Goal: Communication & Community: Answer question/provide support

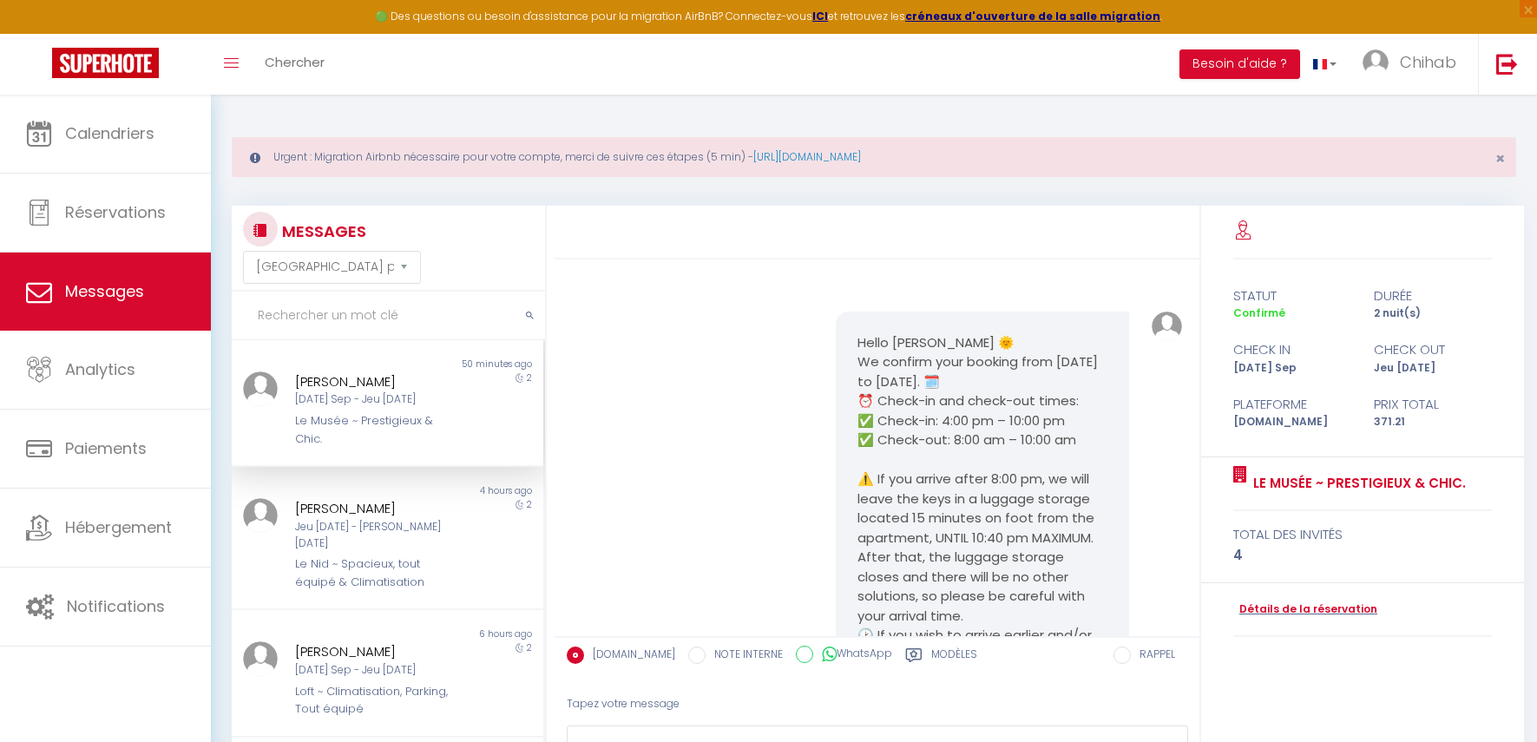
select select "message"
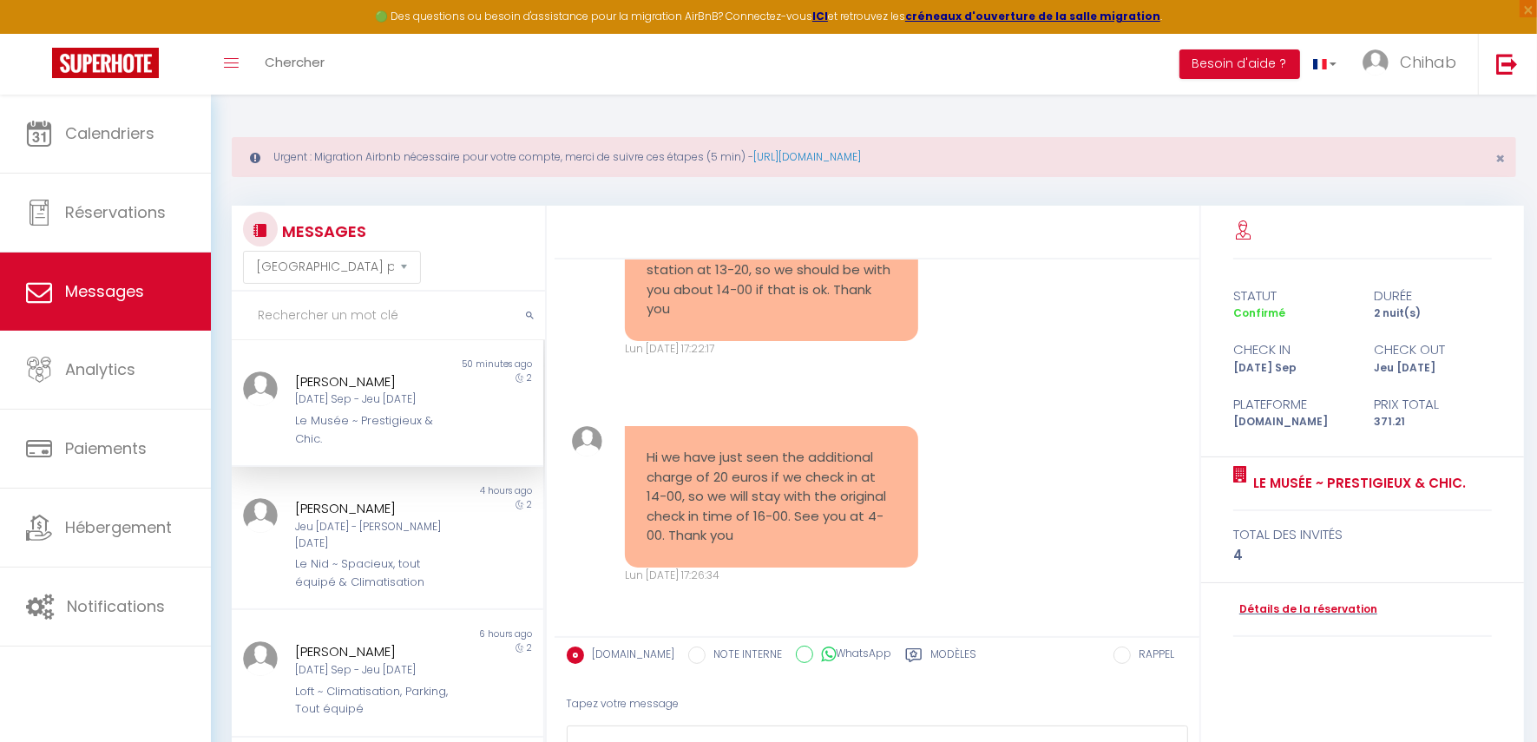
click at [777, 692] on div "Tapez votre message" at bounding box center [877, 704] width 621 height 43
click at [735, 700] on div "Tapez votre message" at bounding box center [877, 704] width 621 height 43
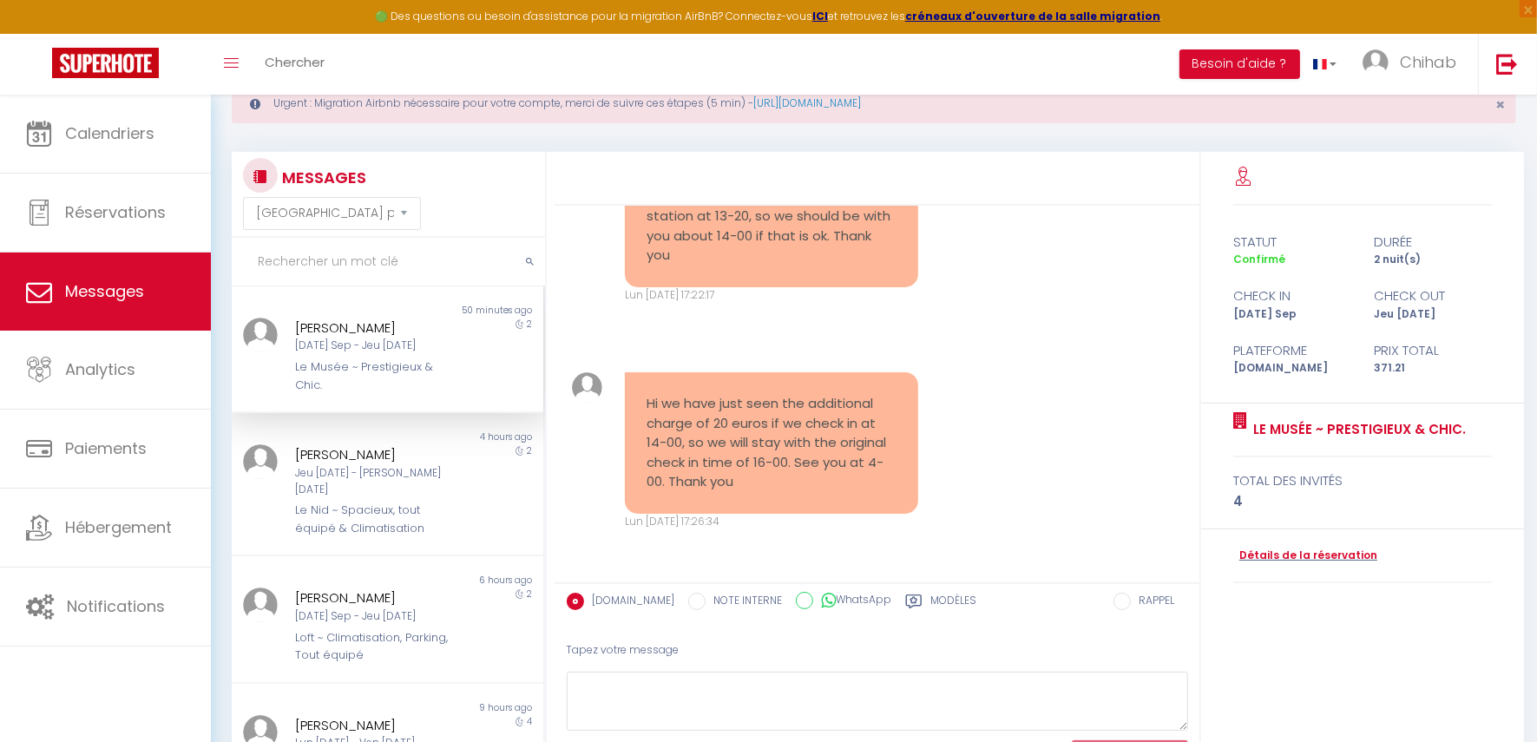
scroll to position [136, 0]
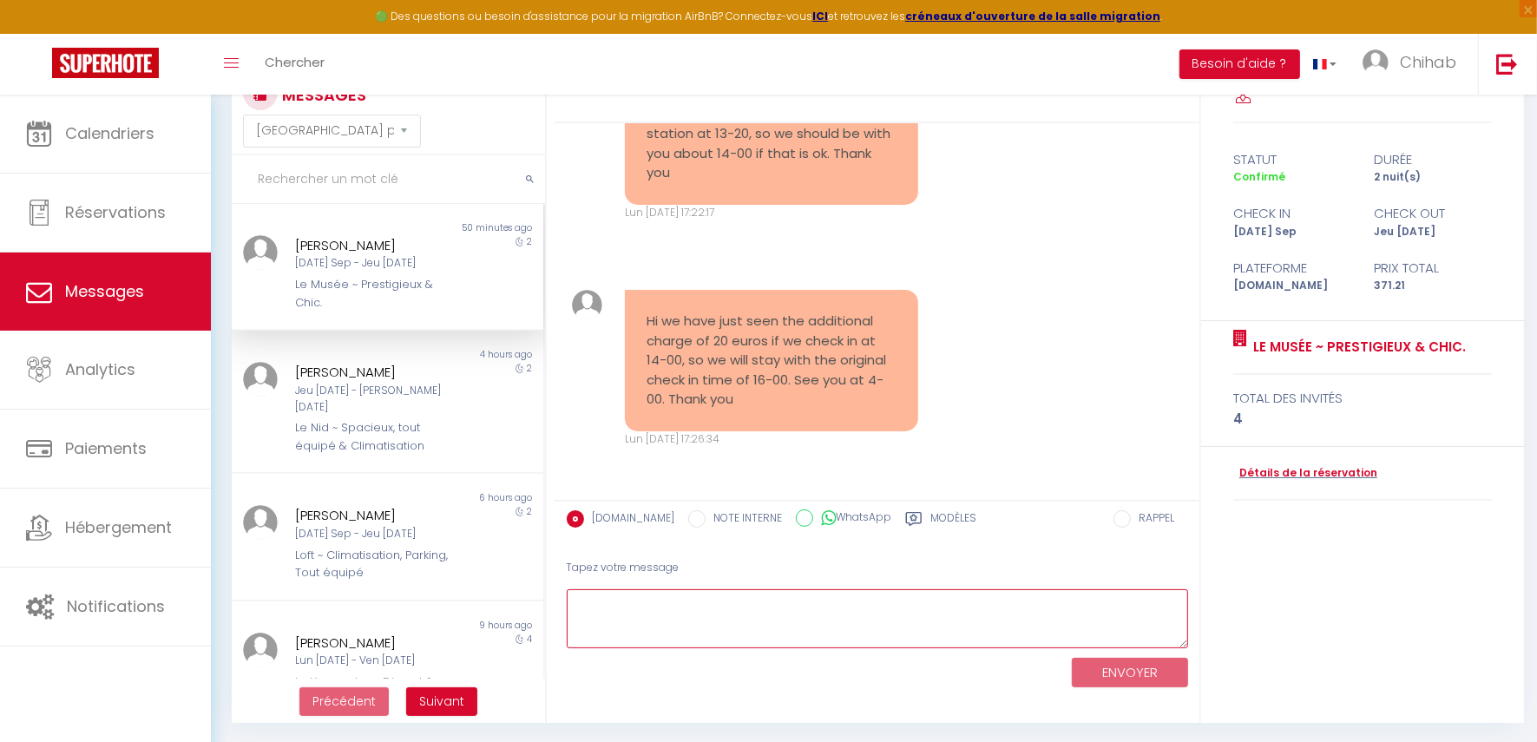
drag, startPoint x: 639, startPoint y: 614, endPoint x: 679, endPoint y: 614, distance: 39.9
click at [678, 614] on textarea at bounding box center [877, 619] width 621 height 60
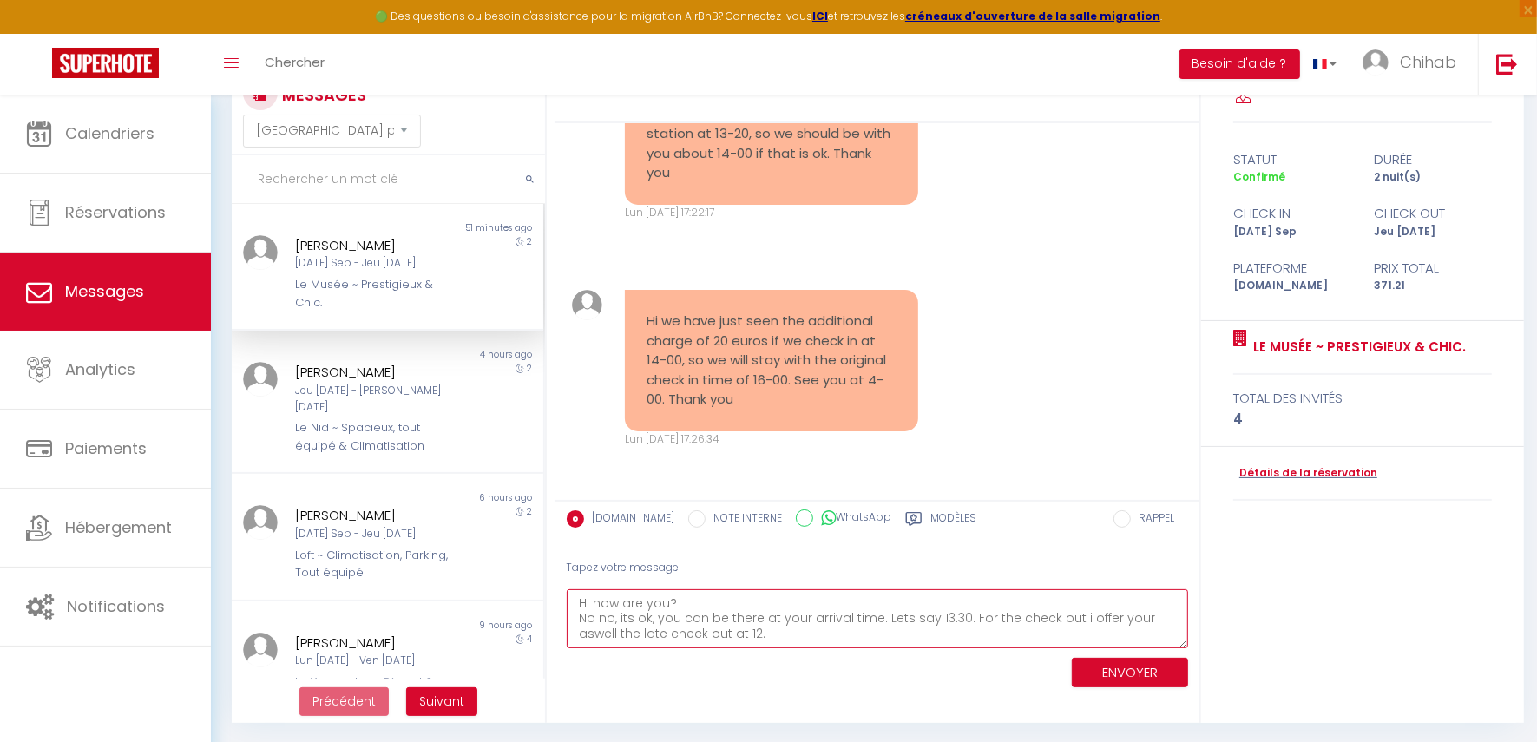
click at [964, 618] on textarea "Hi how are you? No no, its ok, you can be there at your arrival time. Lets say …" at bounding box center [877, 619] width 621 height 60
click at [985, 619] on textarea "Hi how are you? No no, its ok, you can be there at your arrival time. Lets say …" at bounding box center [877, 619] width 621 height 60
click at [959, 641] on textarea "Hi how are you? No no, its ok, you can be there at your arrival time. Lets say …" at bounding box center [877, 619] width 621 height 60
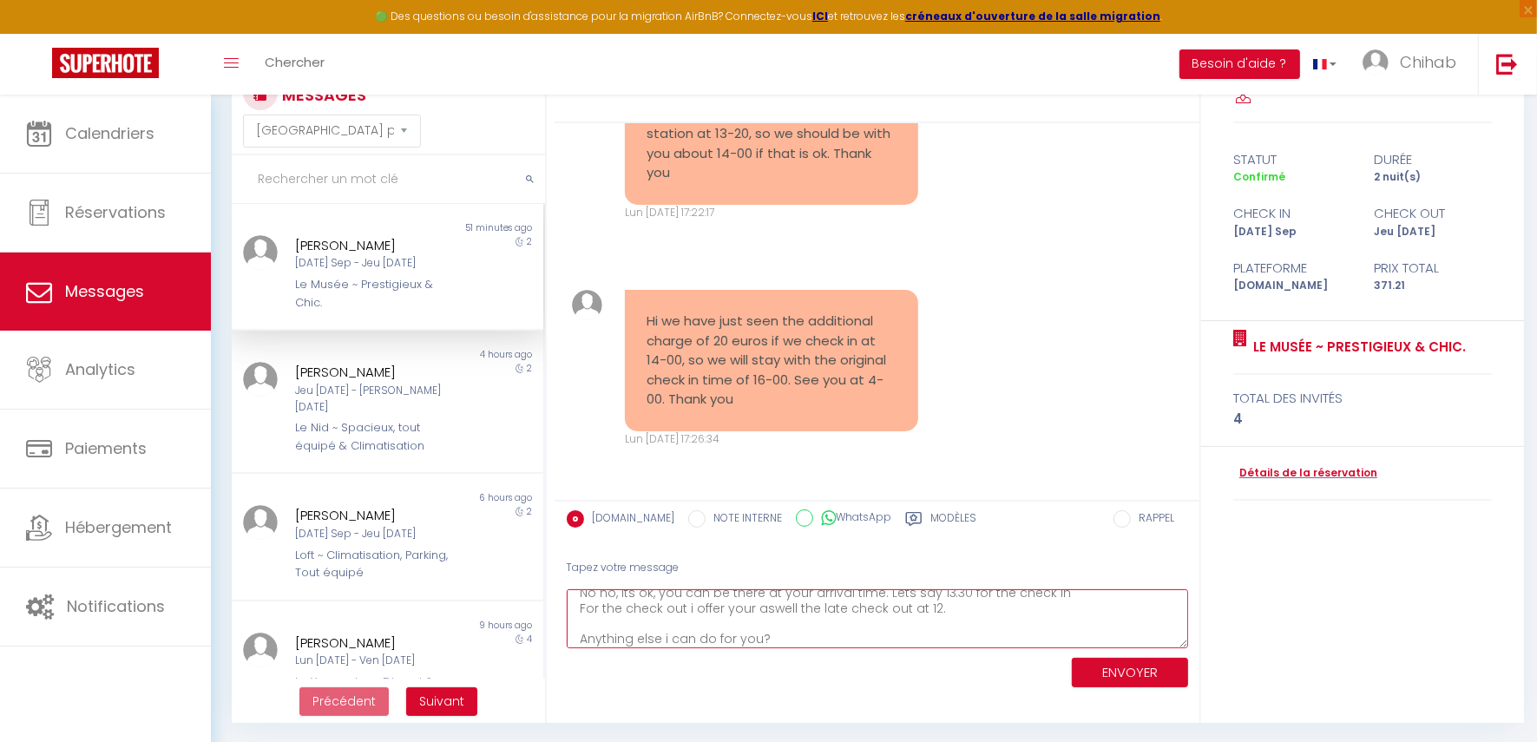
scroll to position [3318, 0]
type textarea "Hi how are you? No no, its ok, you can be there at your arrival time. Lets say …"
click at [1107, 671] on button "ENVOYER" at bounding box center [1130, 673] width 116 height 30
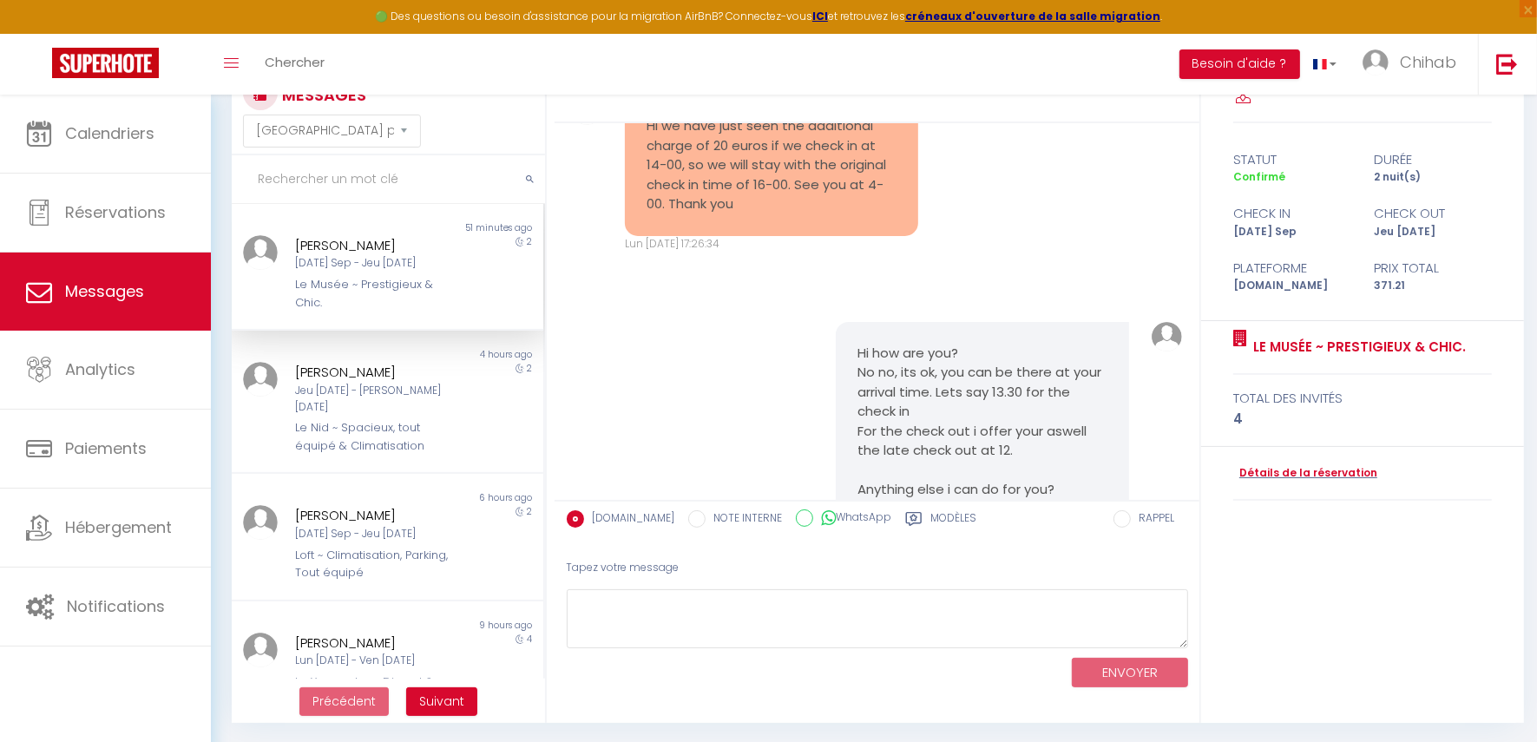
scroll to position [0, 0]
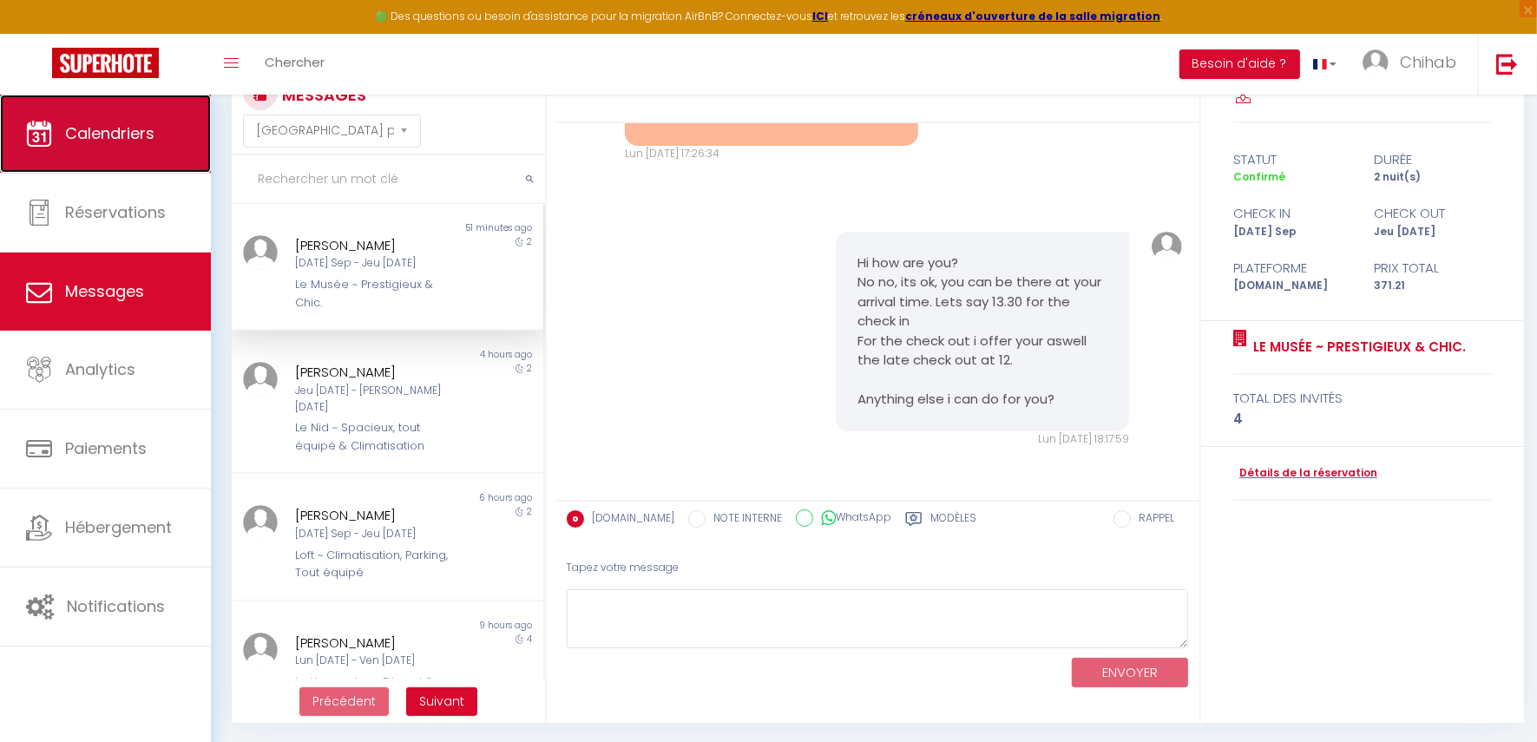
click at [114, 135] on span "Calendriers" at bounding box center [109, 133] width 89 height 22
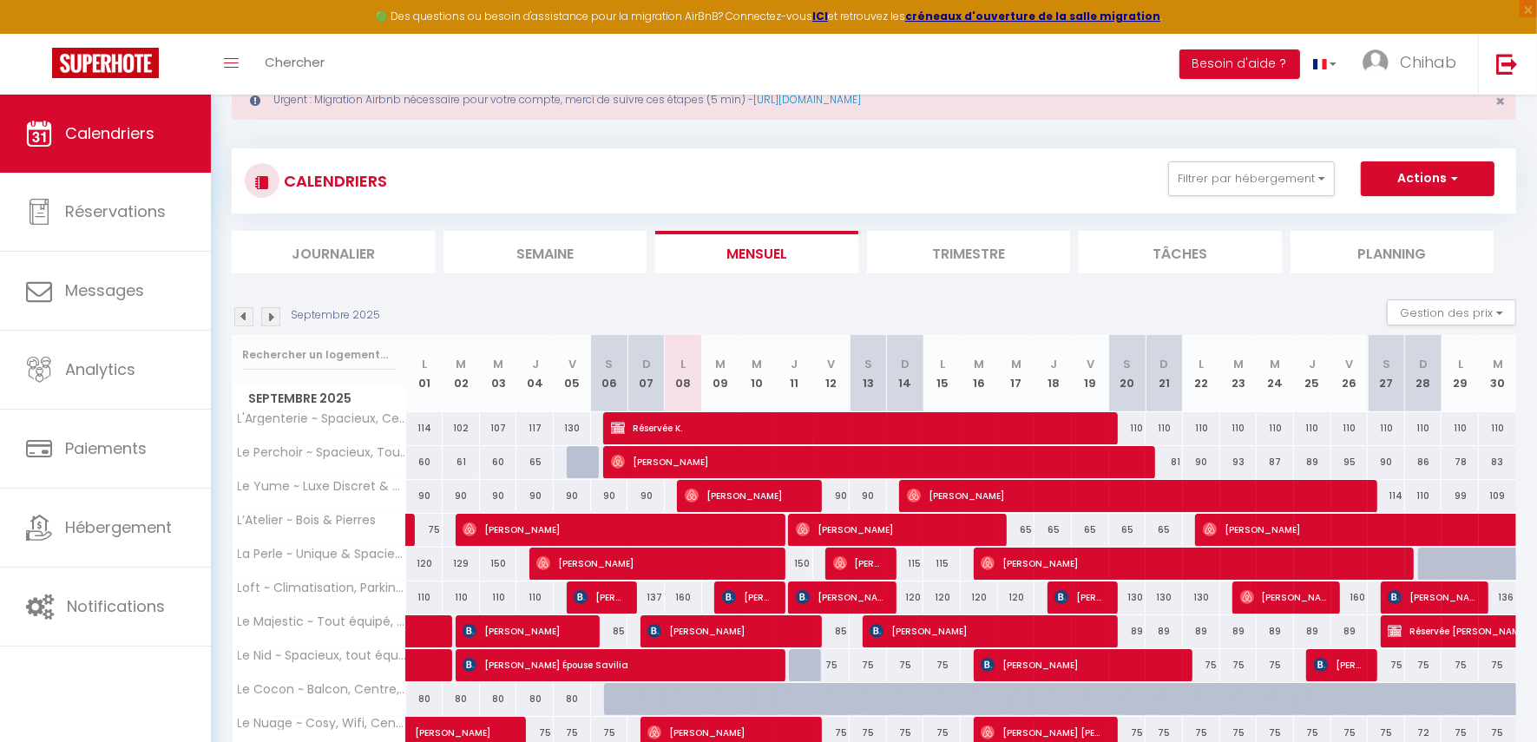
scroll to position [217, 0]
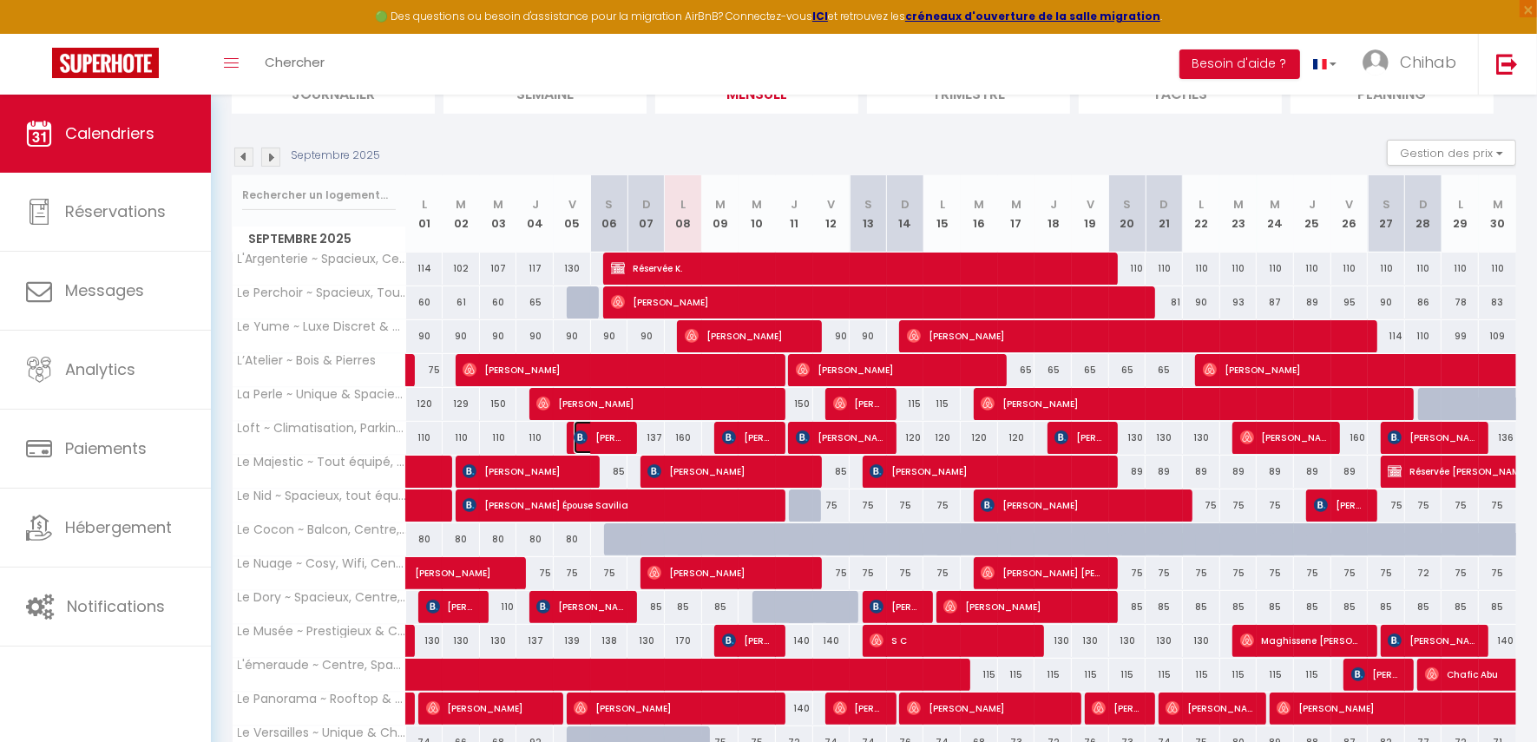
click at [612, 431] on span "[PERSON_NAME]" at bounding box center [598, 437] width 49 height 33
select select "OK"
select select "0"
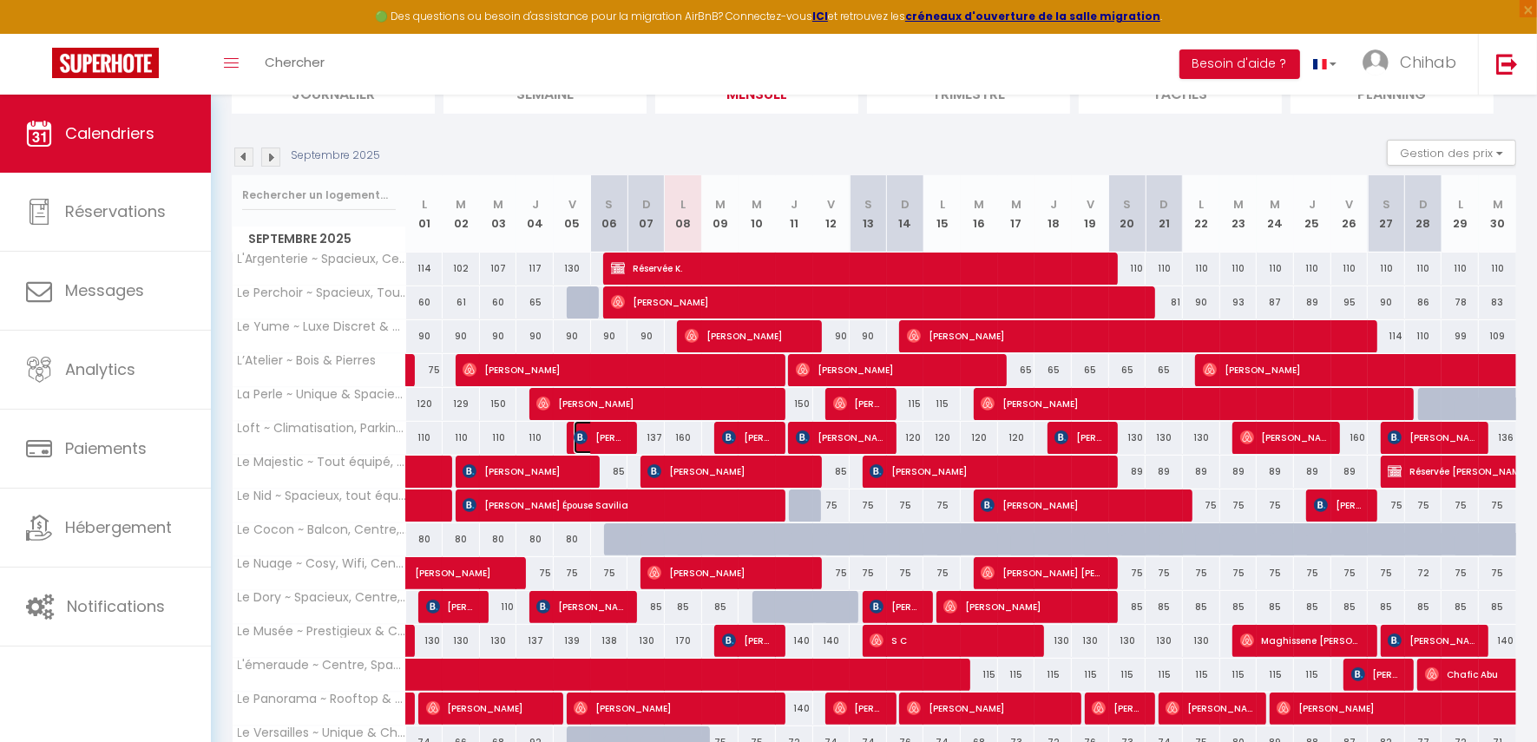
select select "1"
select select
select select "46558"
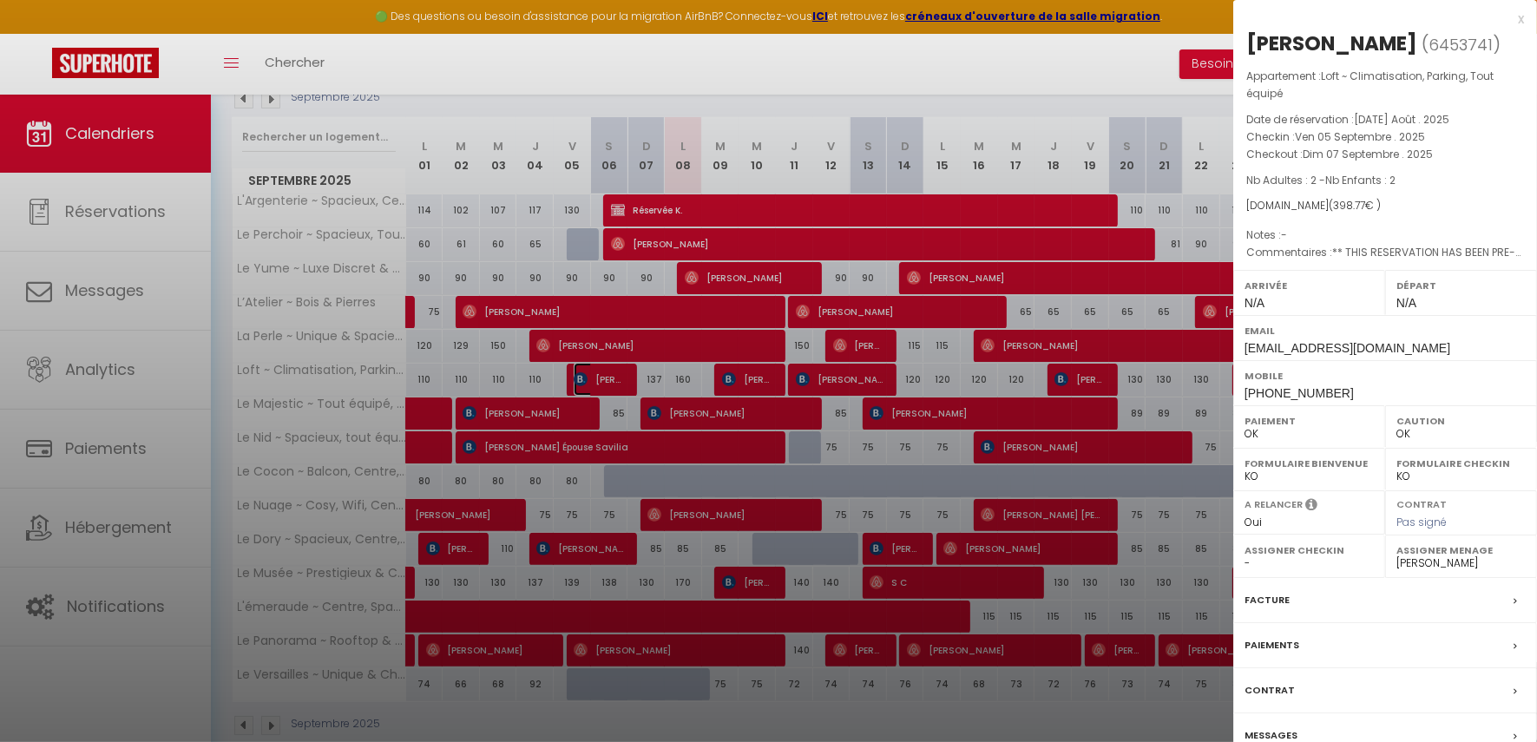
scroll to position [191, 0]
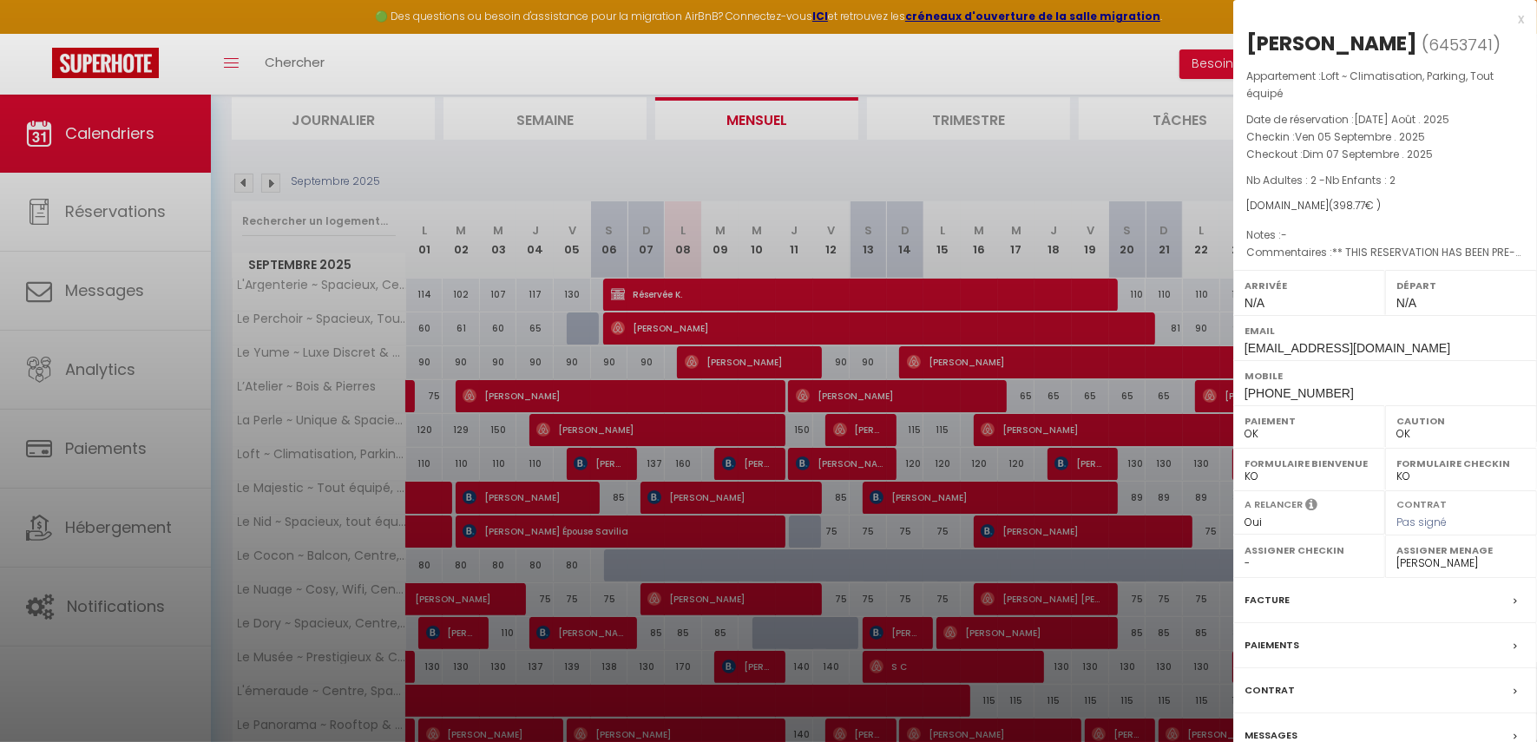
click at [1255, 738] on label "Messages" at bounding box center [1270, 735] width 53 height 18
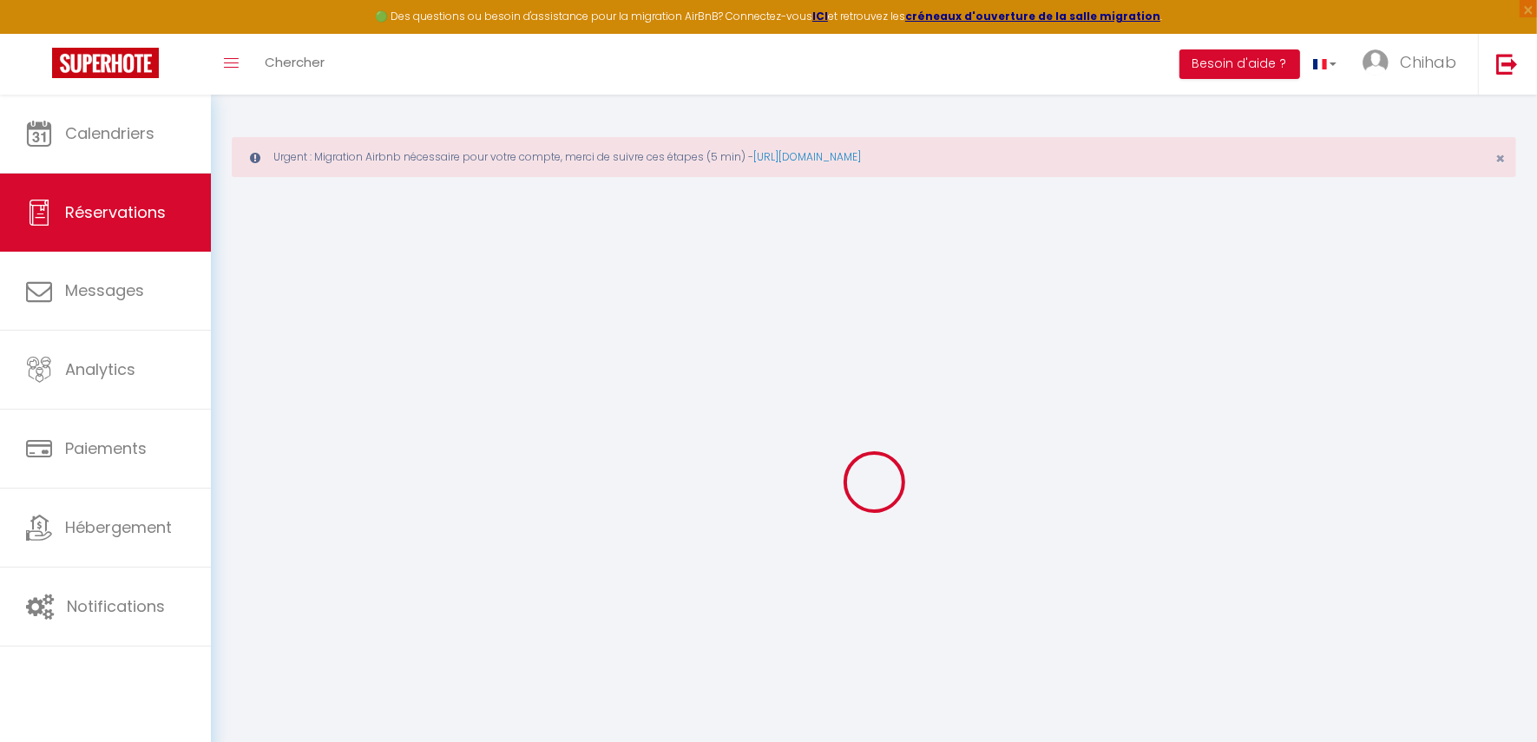
select select
checkbox input "false"
select select
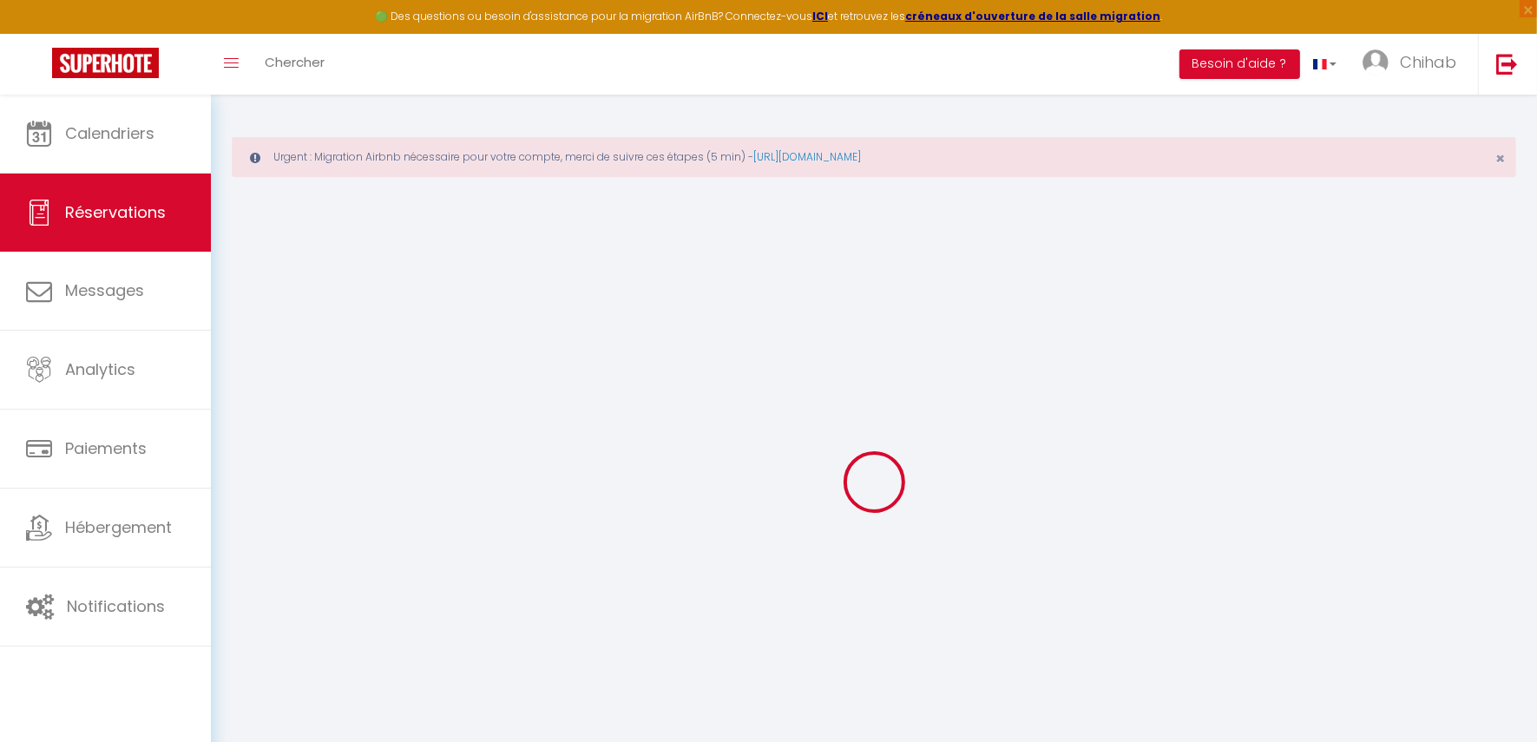
checkbox input "false"
type textarea "** THIS RESERVATION HAS BEEN PRE-PAID ** BOOKING NOTE : Payment charge is EUR 5…"
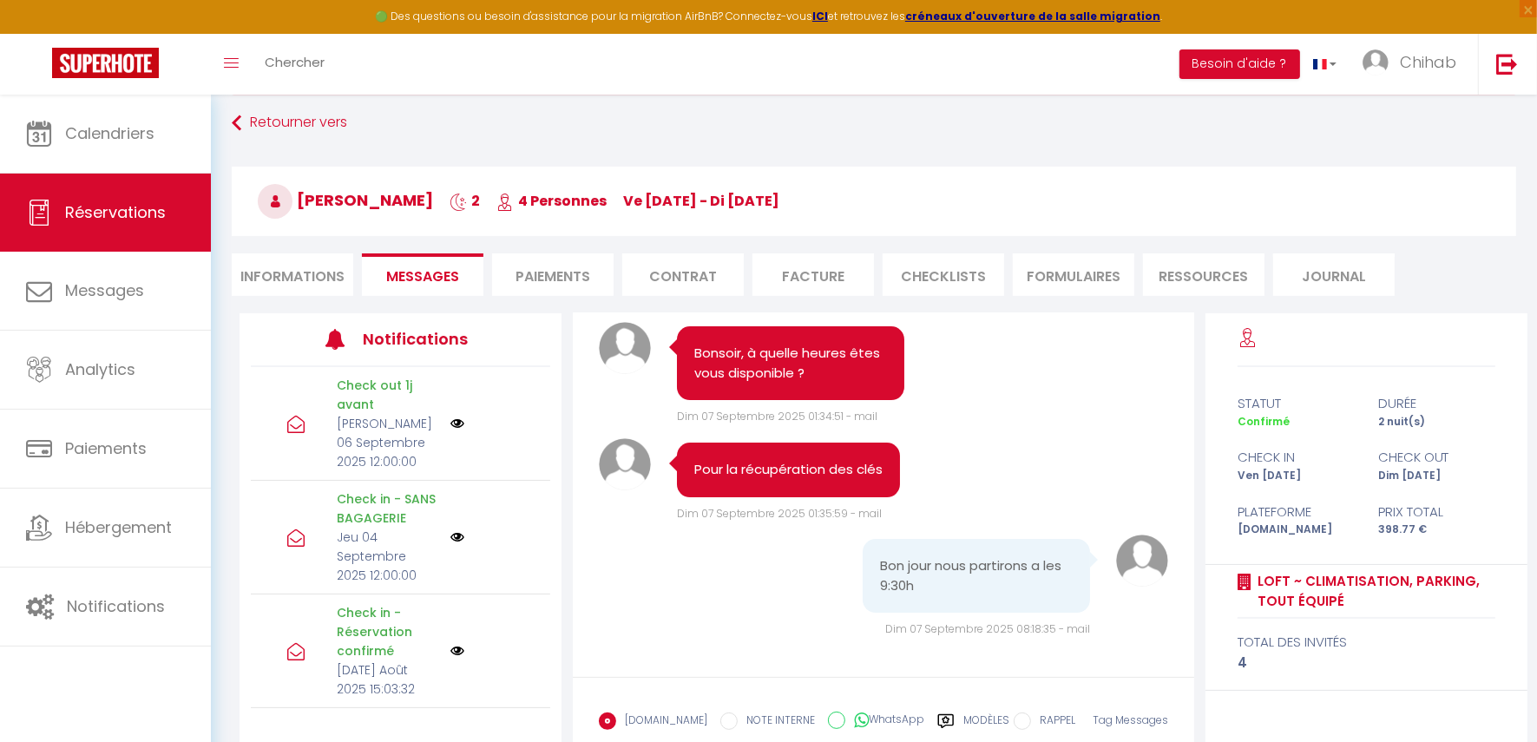
scroll to position [81, 0]
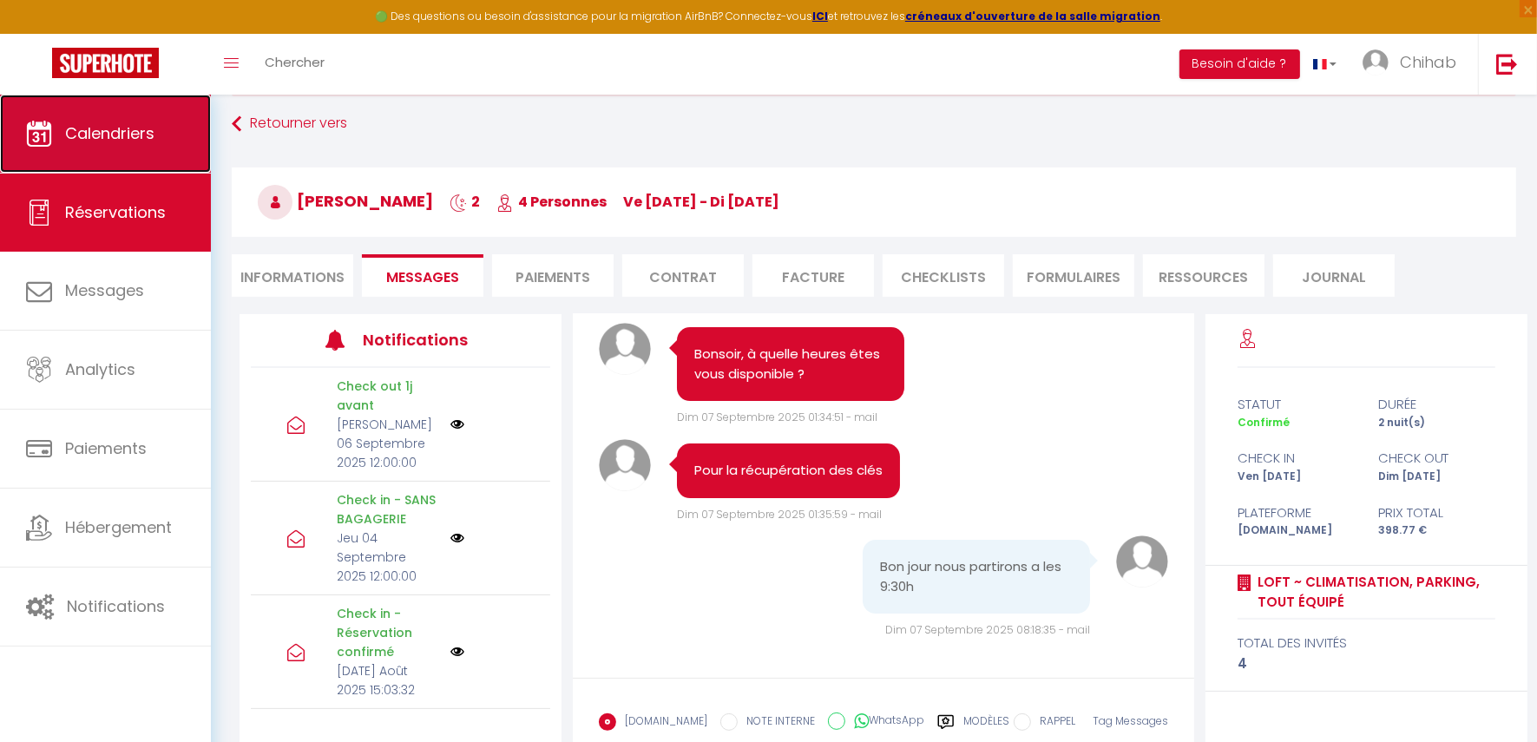
click at [150, 132] on span "Calendriers" at bounding box center [109, 133] width 89 height 22
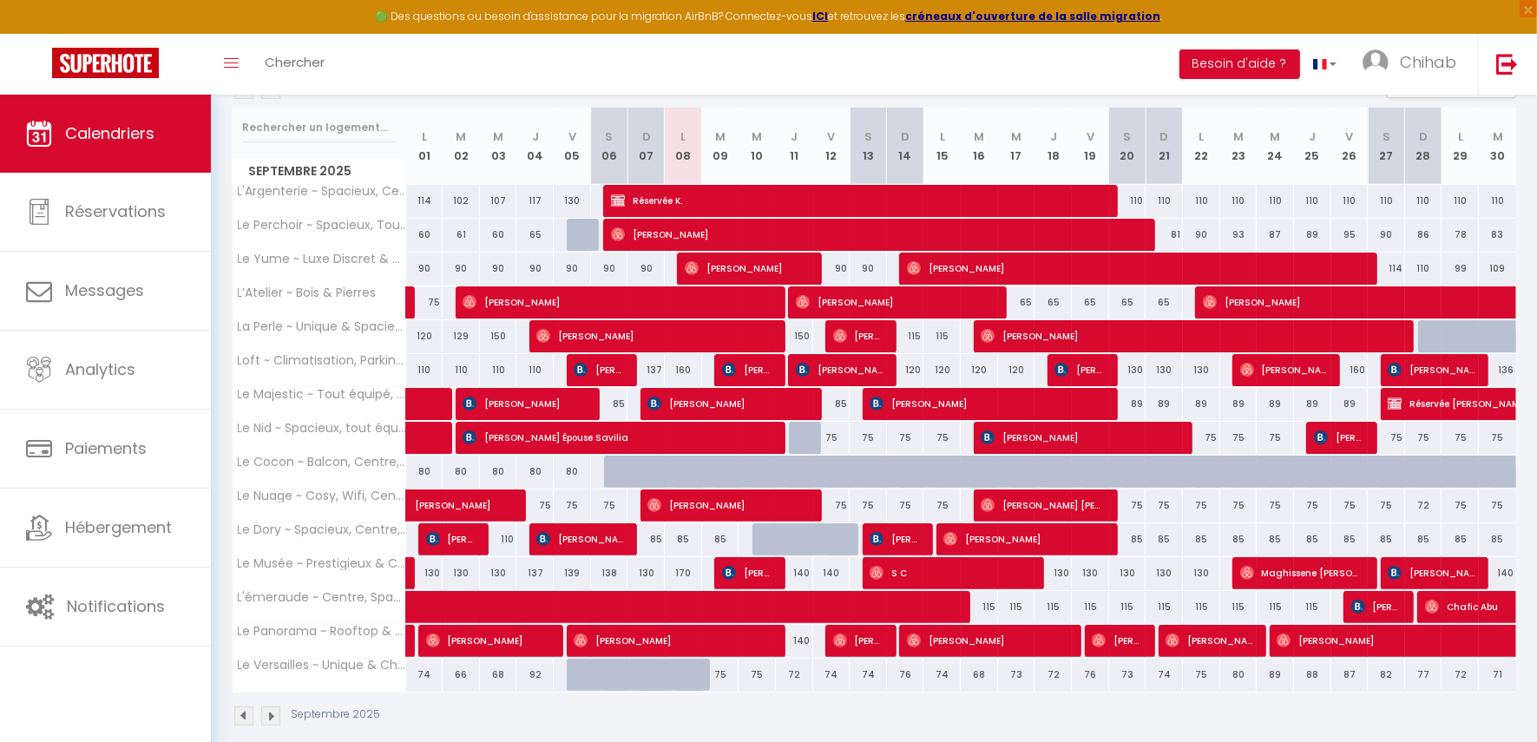
scroll to position [299, 0]
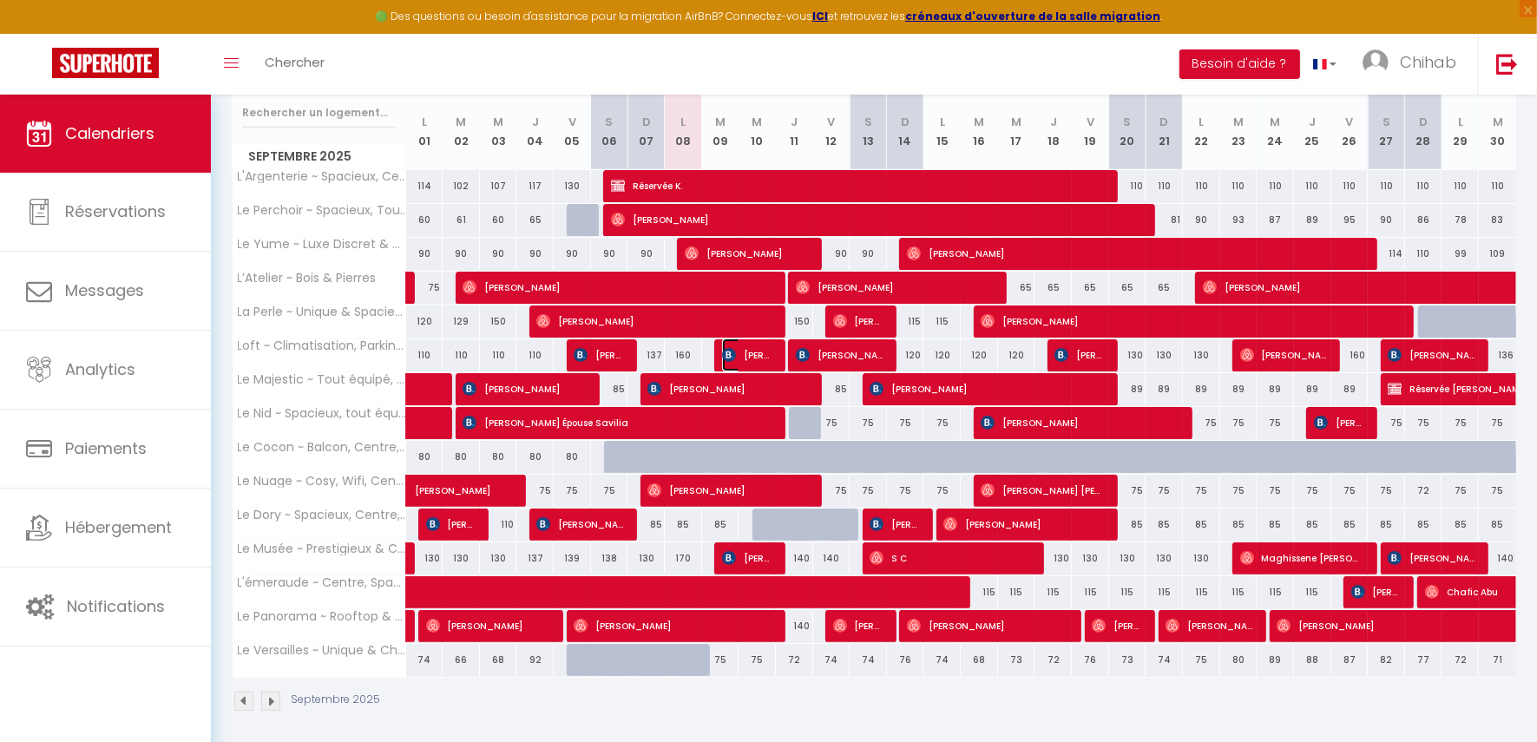
click at [766, 351] on span "[PERSON_NAME]" at bounding box center [746, 354] width 49 height 33
select select "OK"
select select "0"
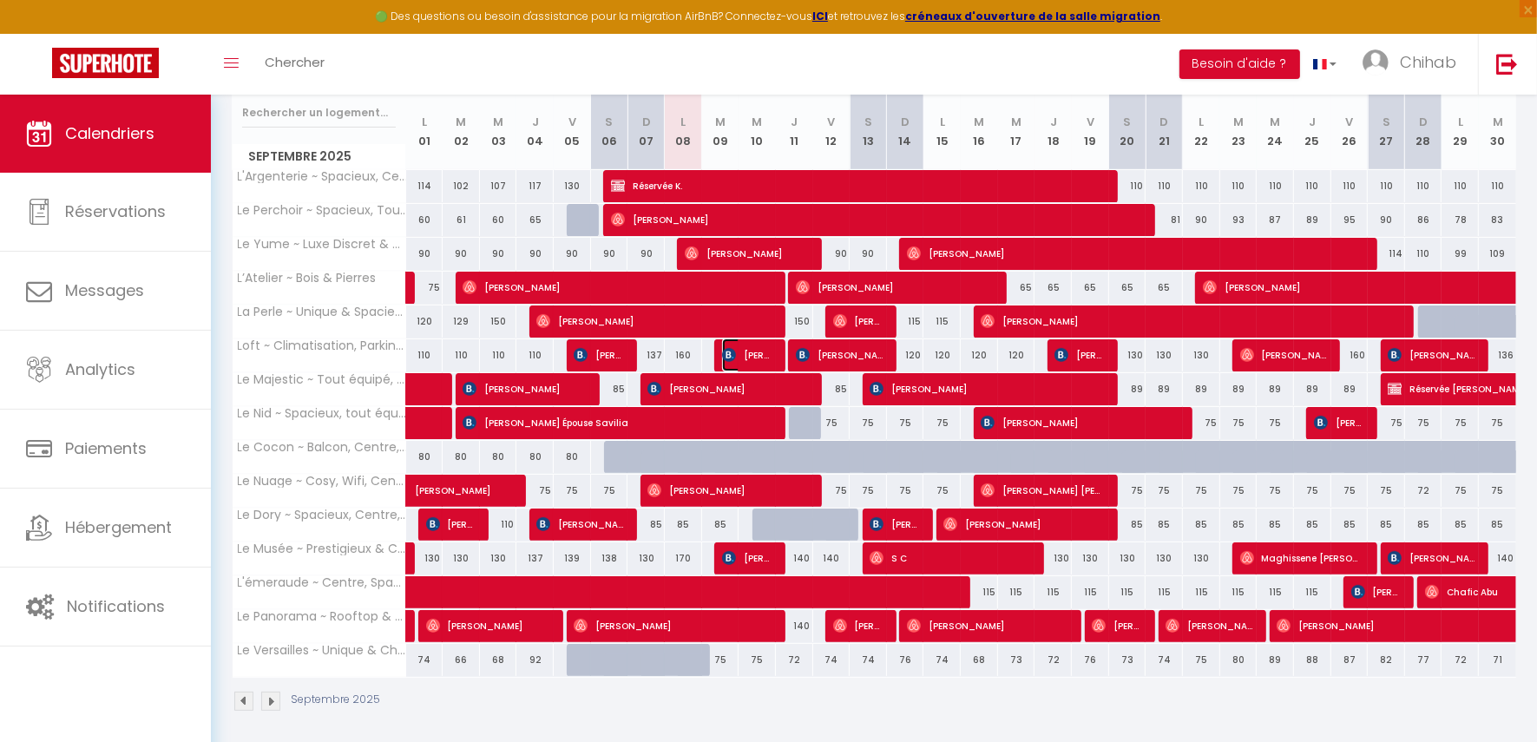
select select "1"
select select
select select "46558"
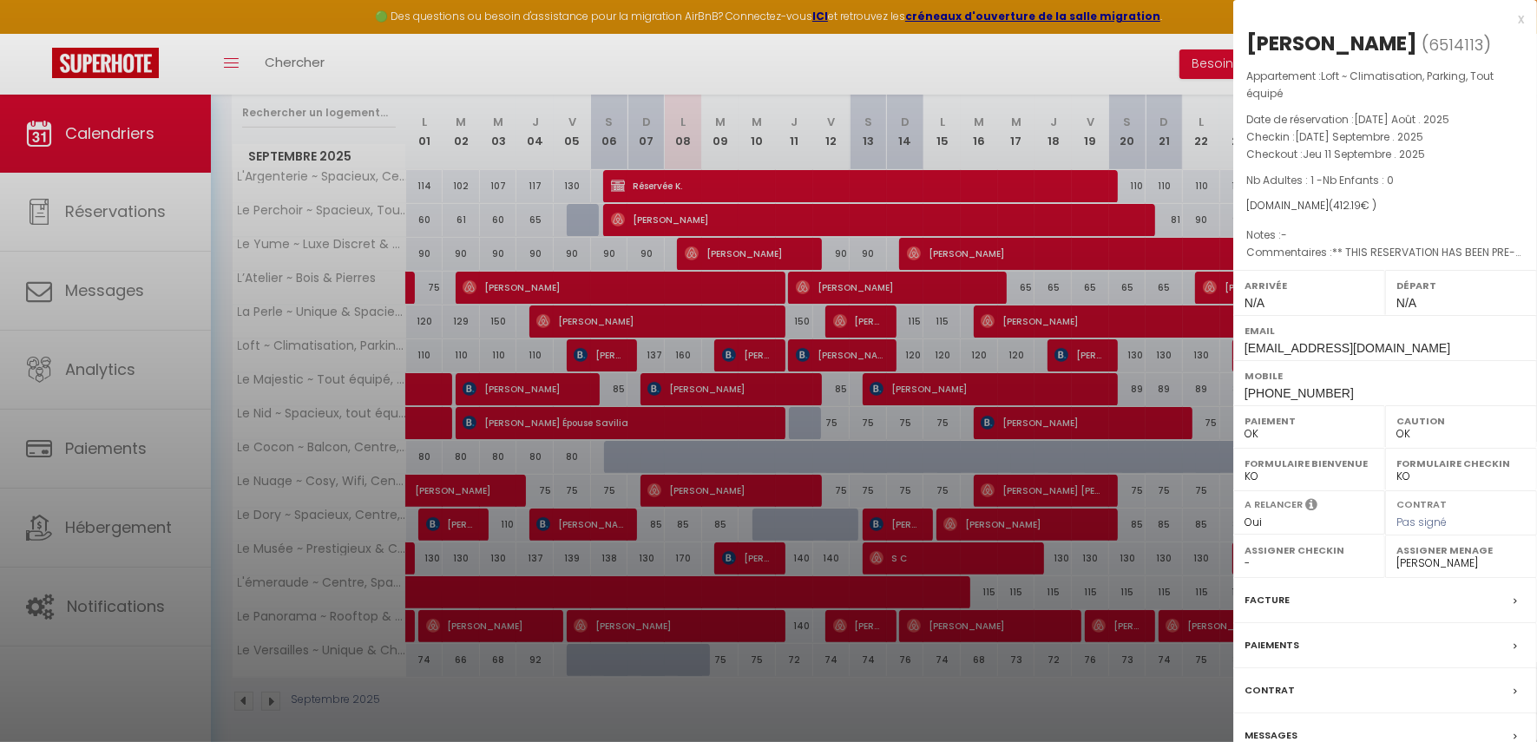
click at [1269, 731] on label "Messages" at bounding box center [1270, 735] width 53 height 18
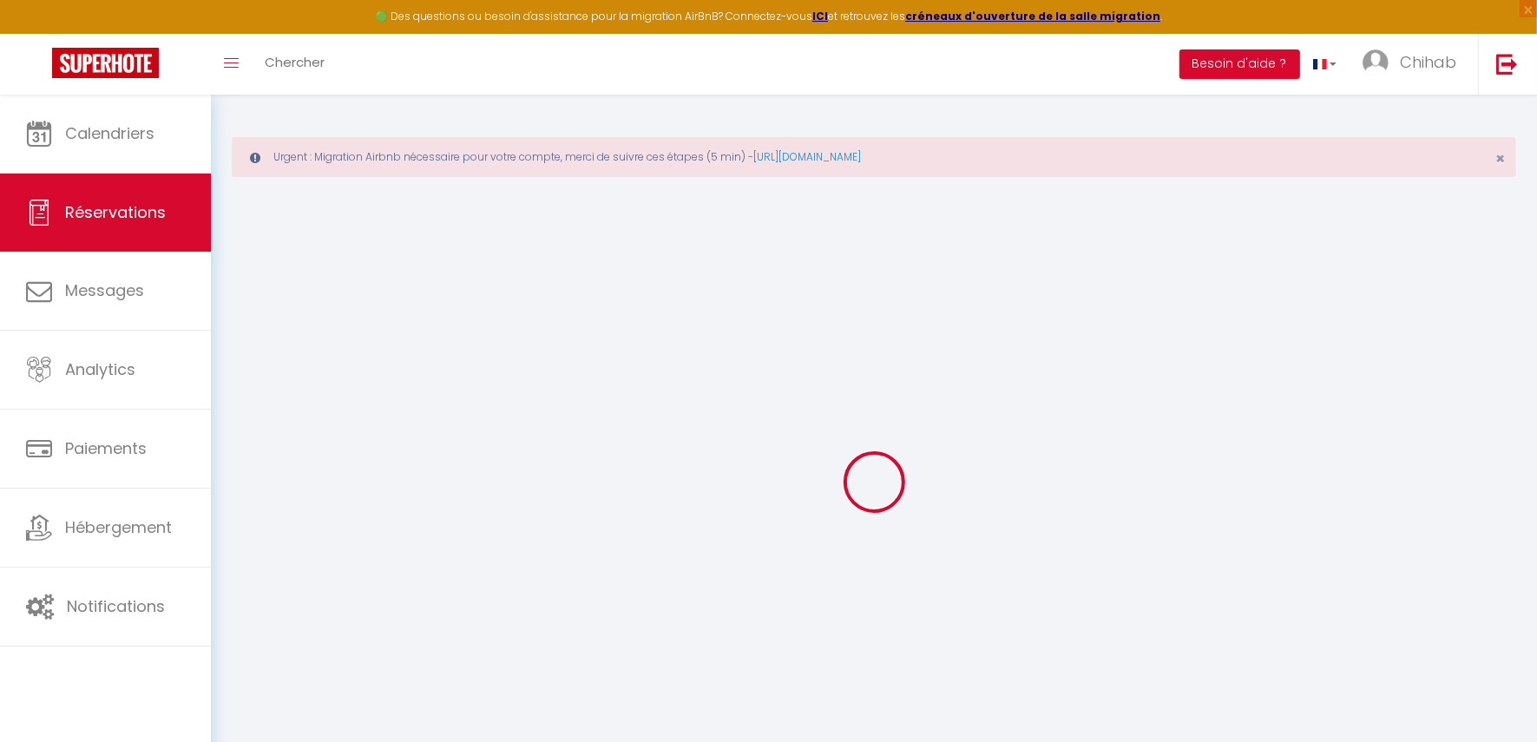
select select
checkbox input "false"
type textarea "** THIS RESERVATION HAS BEEN PRE-PAID ** BOOKING NOTE : Payment charge is EUR 5…"
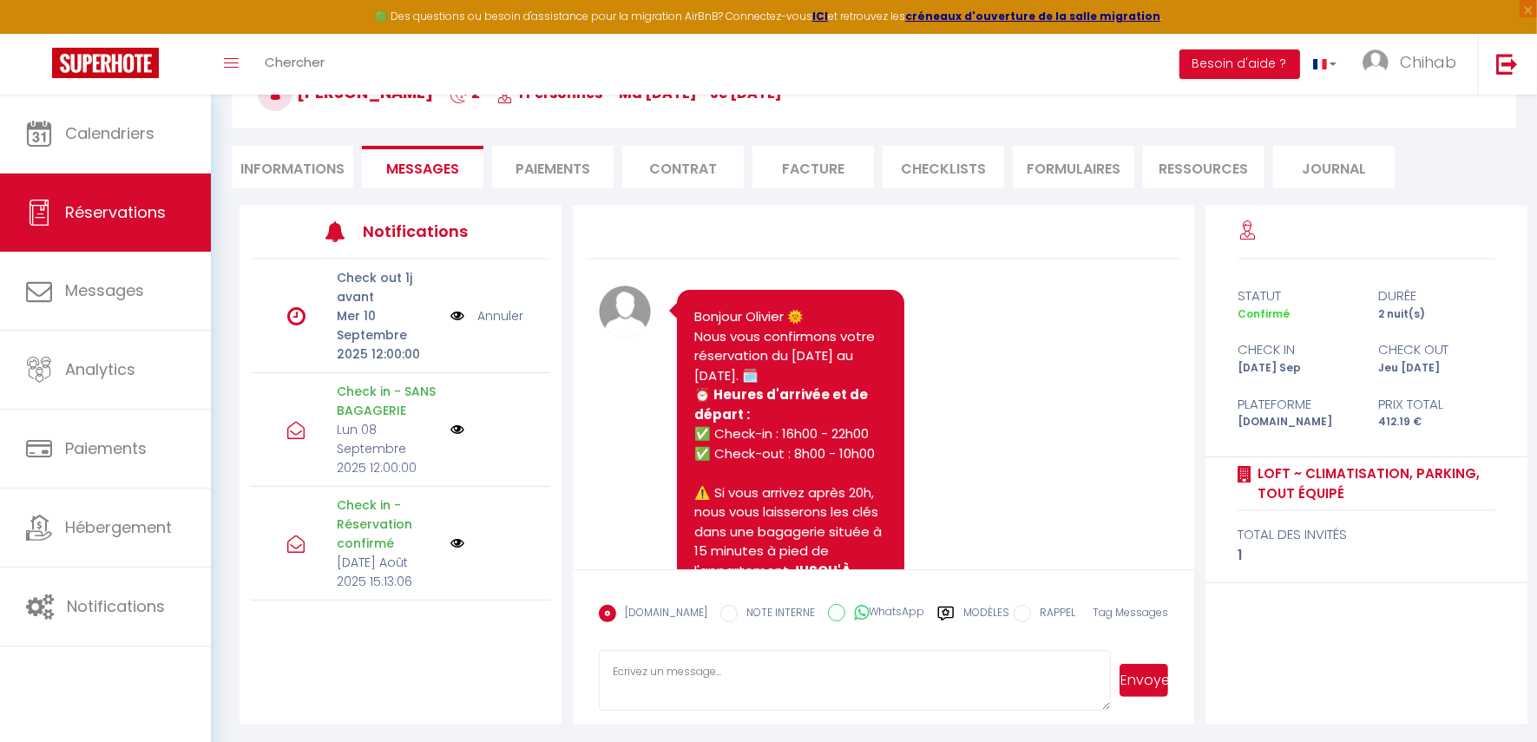
drag, startPoint x: 738, startPoint y: 685, endPoint x: 711, endPoint y: 679, distance: 27.8
click at [734, 686] on textarea at bounding box center [855, 680] width 512 height 61
type textarea "Bonsoir Olivier, J'espère que vous allez bien? N'hésitez pas à me confirmer vot…"
click at [1151, 666] on button "Envoyer" at bounding box center [1143, 680] width 49 height 33
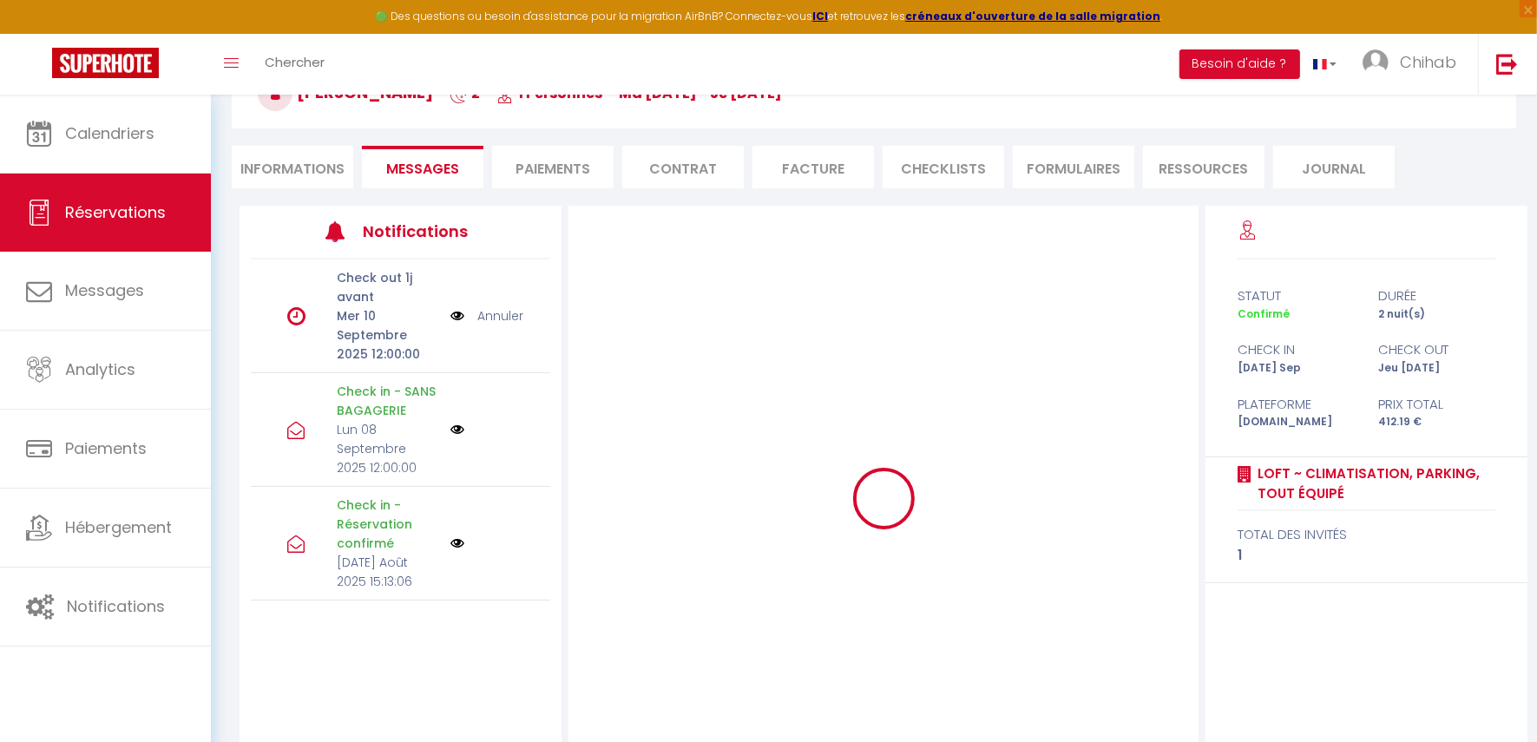
scroll to position [0, 0]
